Goal: Find specific page/section: Find specific page/section

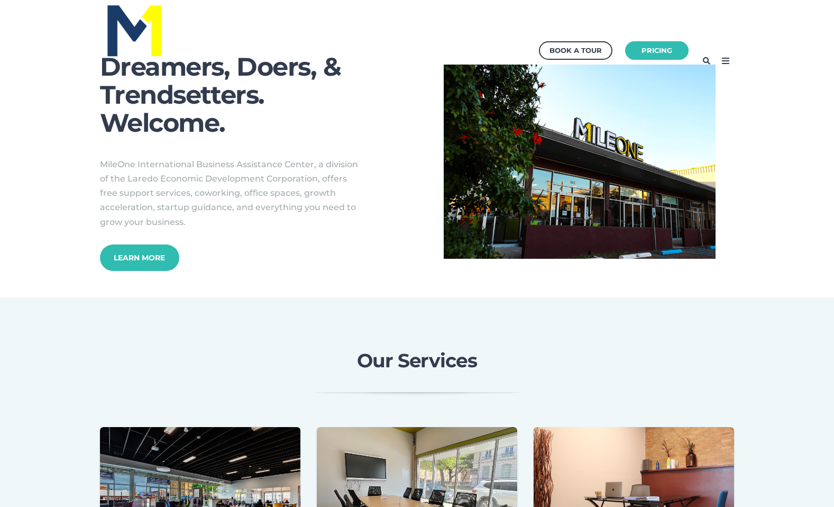
click at [728, 61] on icon at bounding box center [725, 60] width 17 height 17
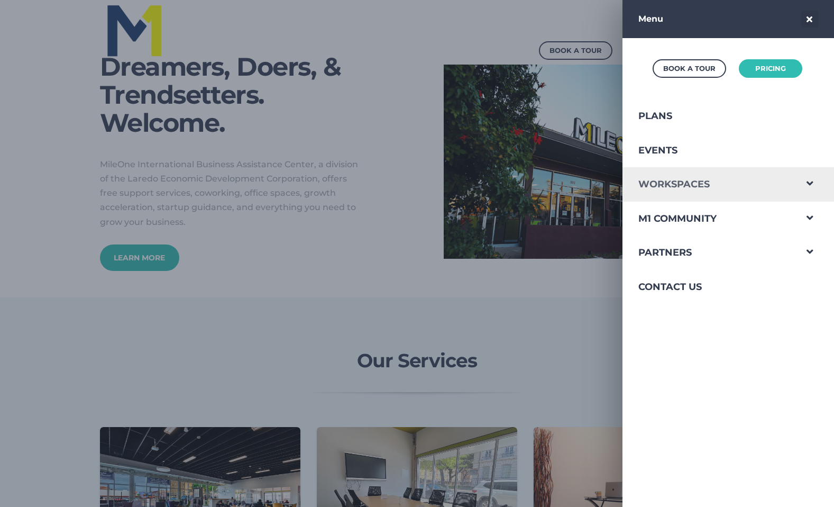
click at [676, 190] on link "Workspaces" at bounding box center [708, 184] width 173 height 34
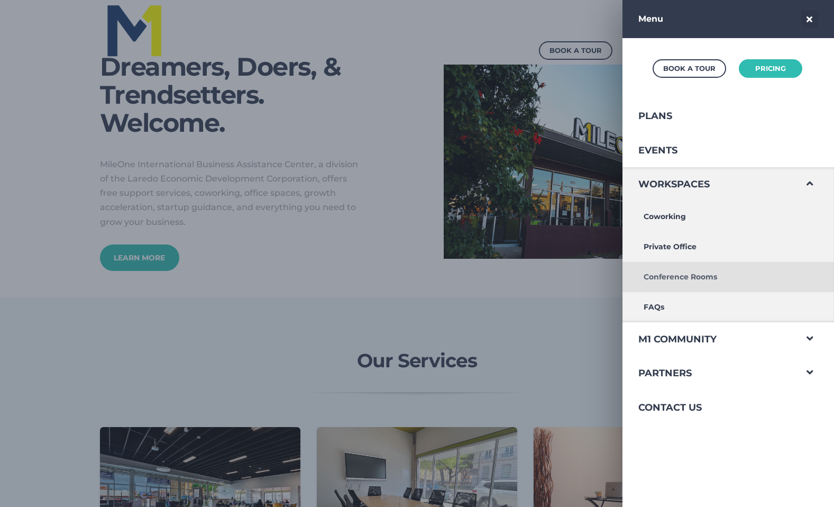
click at [662, 271] on link "Conference Rooms" at bounding box center [708, 277] width 173 height 30
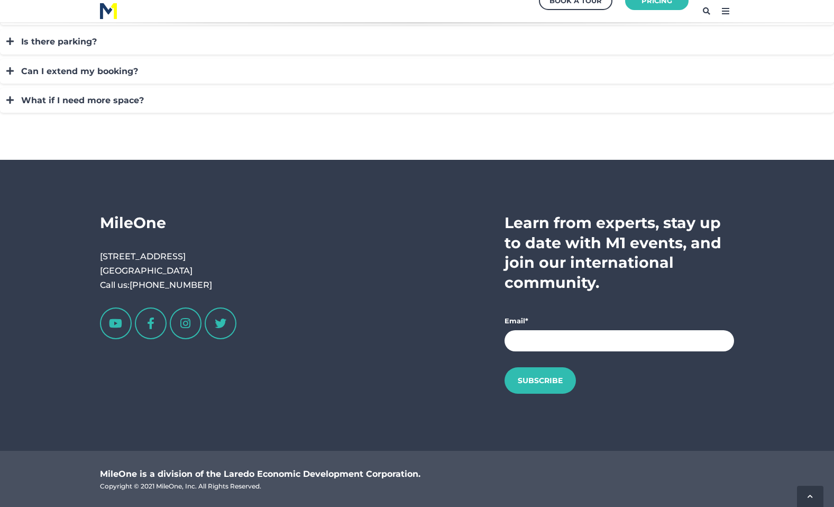
scroll to position [1273, 0]
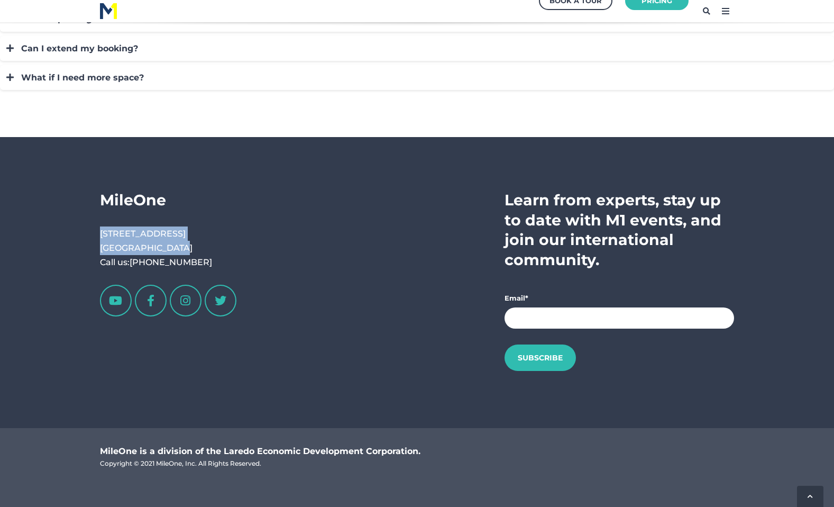
drag, startPoint x: 191, startPoint y: 251, endPoint x: 84, endPoint y: 226, distance: 110.8
click at [84, 226] on div "MileOne [STREET_ADDRESS] Call us: [PHONE_NUMBER] Learn from experts, stay up to…" at bounding box center [417, 282] width 666 height 185
drag, startPoint x: 95, startPoint y: 230, endPoint x: 177, endPoint y: 248, distance: 83.5
click at [177, 248] on div "MileOne [STREET_ADDRESS] Call us: [PHONE_NUMBER] Learn from experts, stay up to…" at bounding box center [417, 282] width 666 height 185
drag, startPoint x: 172, startPoint y: 246, endPoint x: 86, endPoint y: 228, distance: 88.5
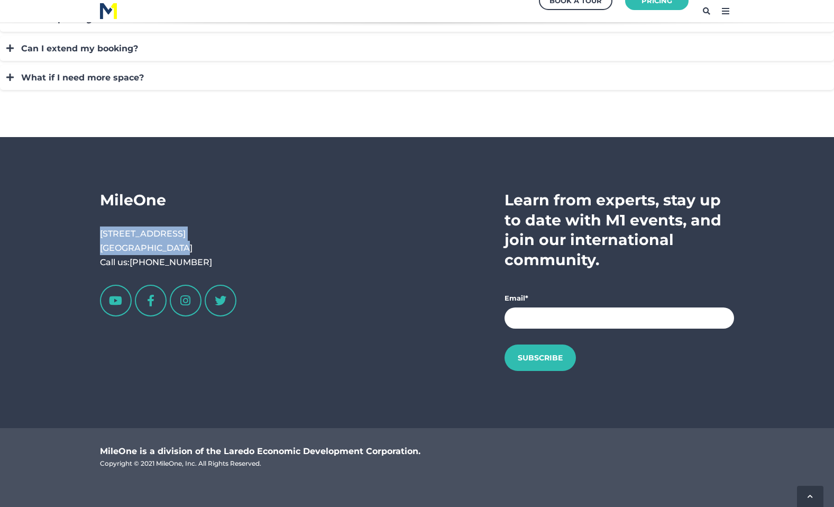
click at [86, 228] on div "MileOne [STREET_ADDRESS] Call us: [PHONE_NUMBER] Learn from experts, stay up to…" at bounding box center [417, 282] width 666 height 185
click at [164, 243] on p "[STREET_ADDRESS] Call us: [PHONE_NUMBER]" at bounding box center [173, 247] width 146 height 43
